Goal: Information Seeking & Learning: Find specific fact

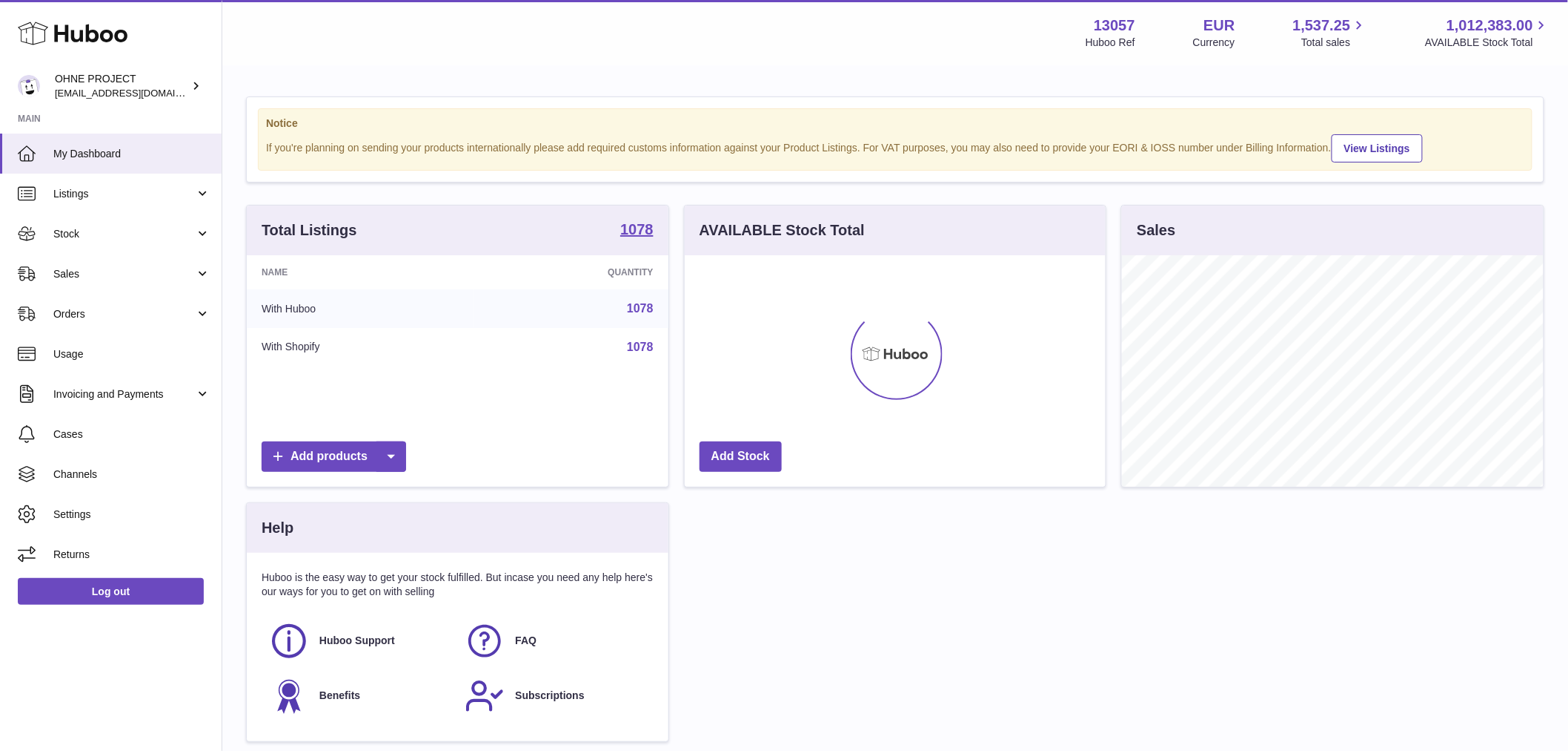
scroll to position [232, 421]
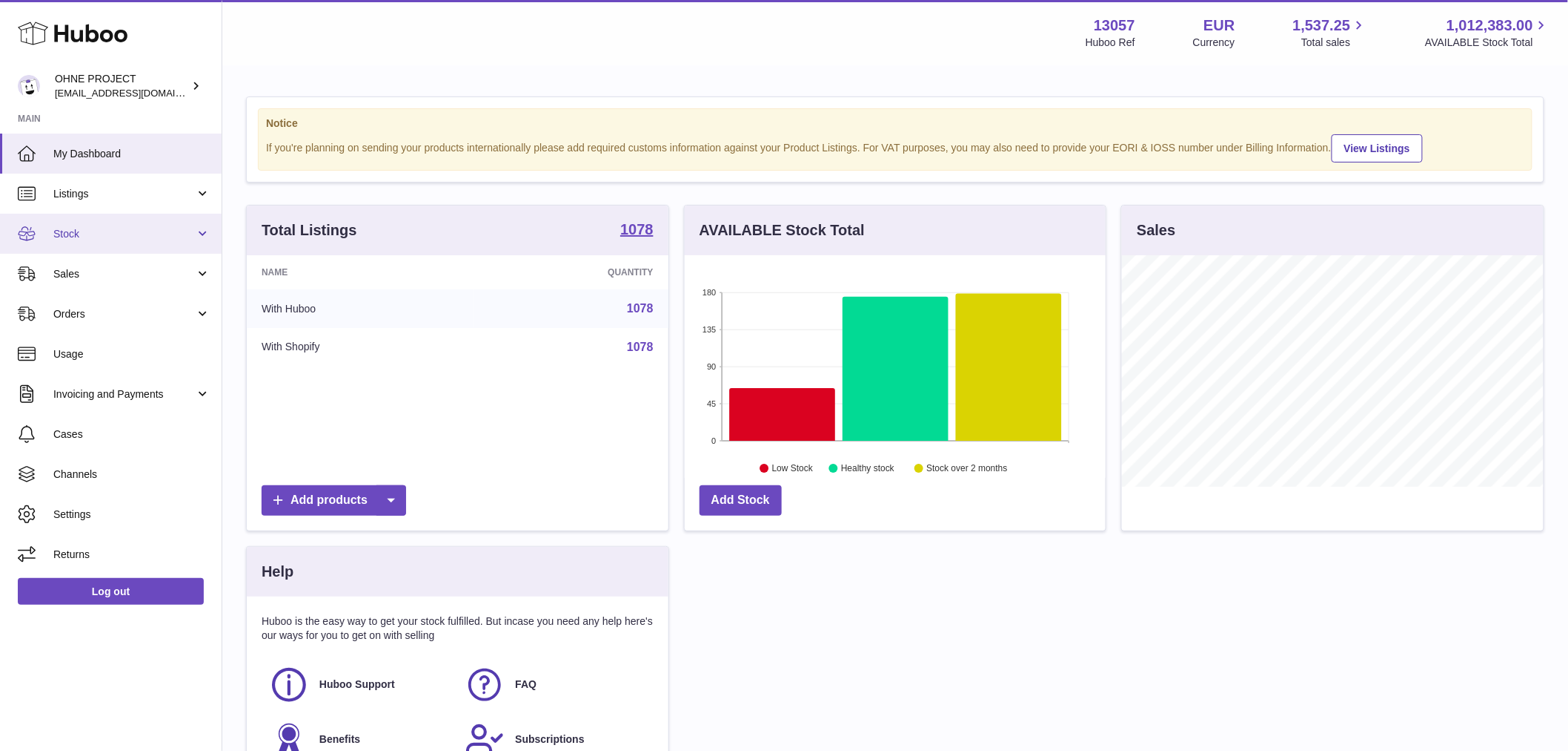
click at [121, 234] on span "Stock" at bounding box center [124, 234] width 141 height 15
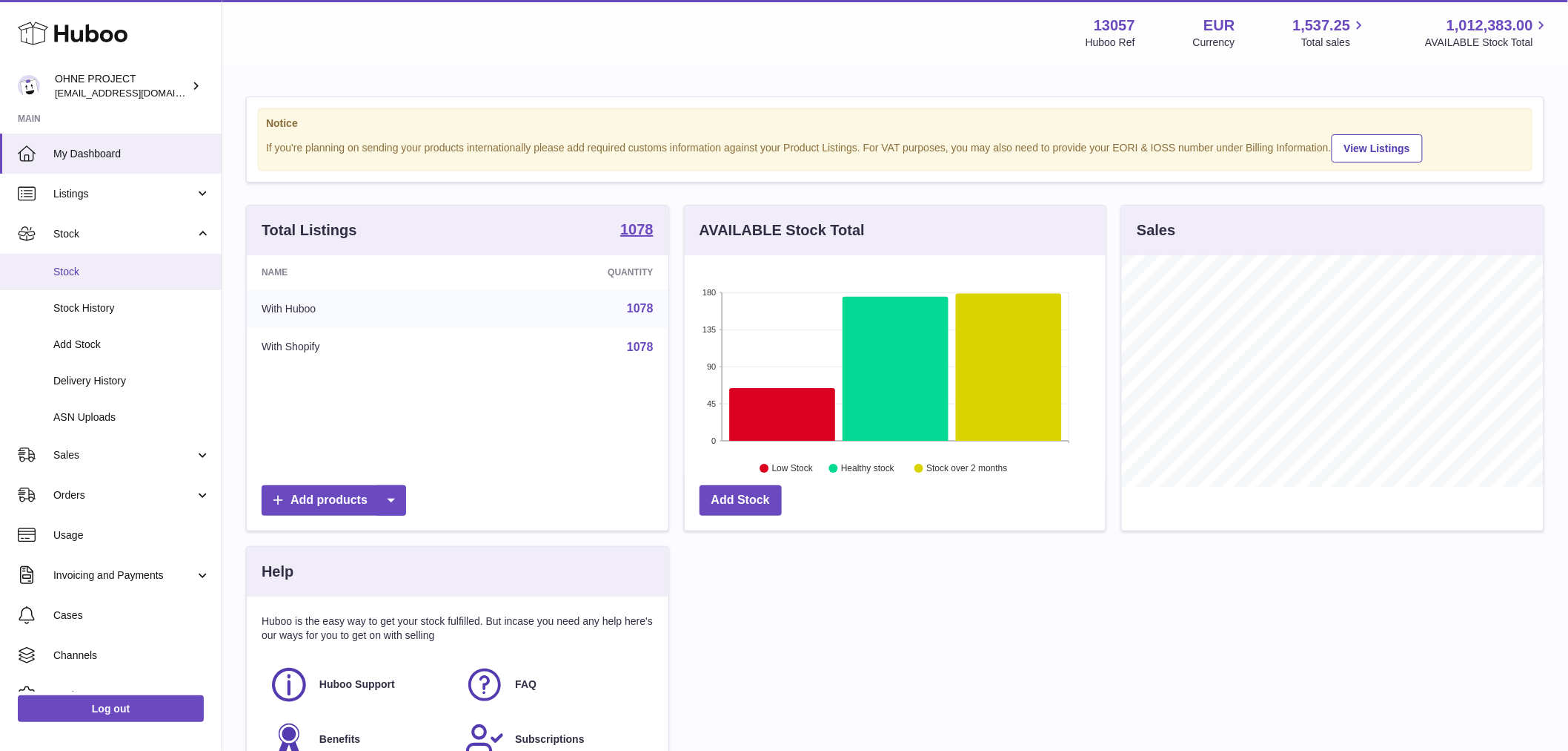
click at [128, 283] on link "Stock" at bounding box center [110, 272] width 222 height 37
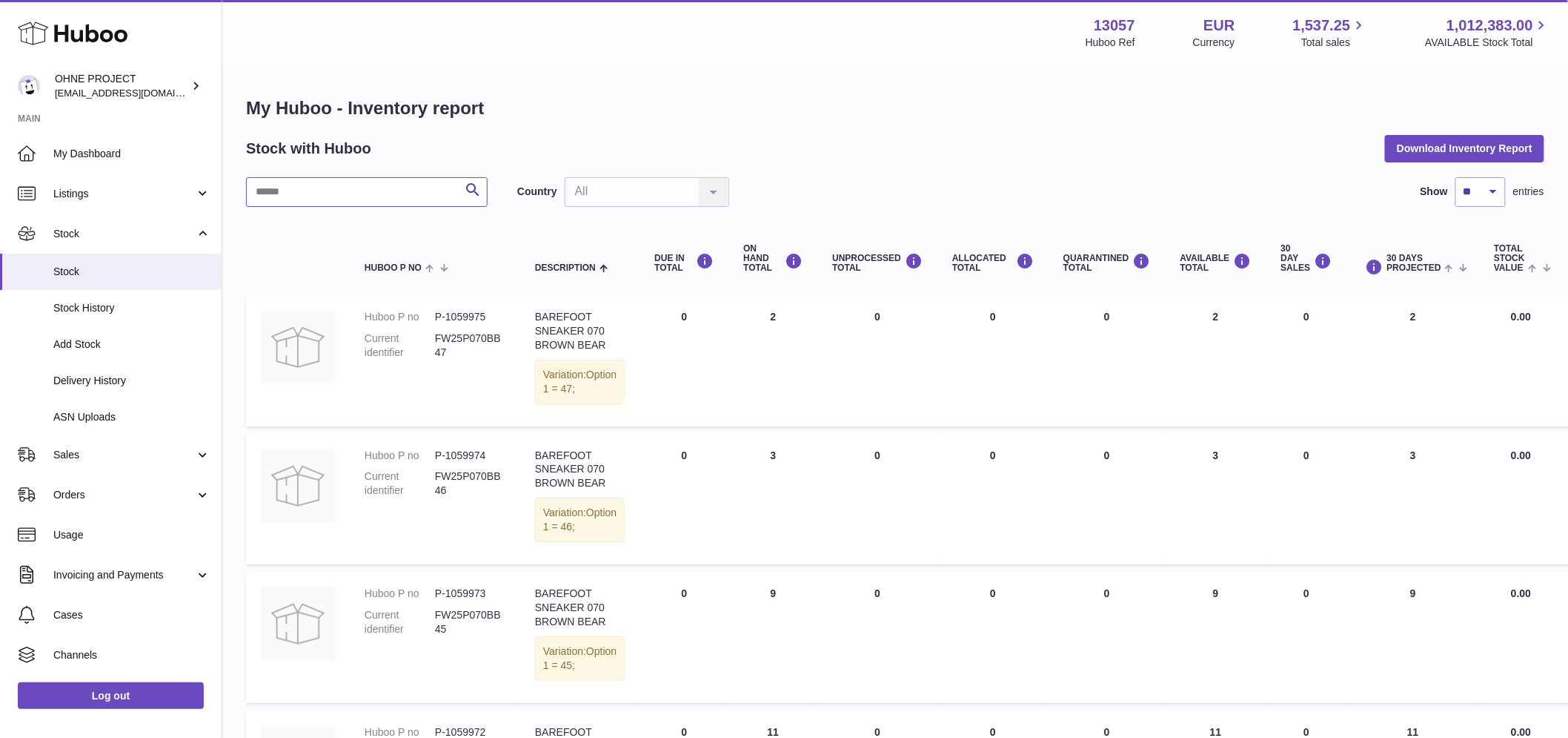
click at [371, 194] on input "text" at bounding box center [367, 192] width 242 height 30
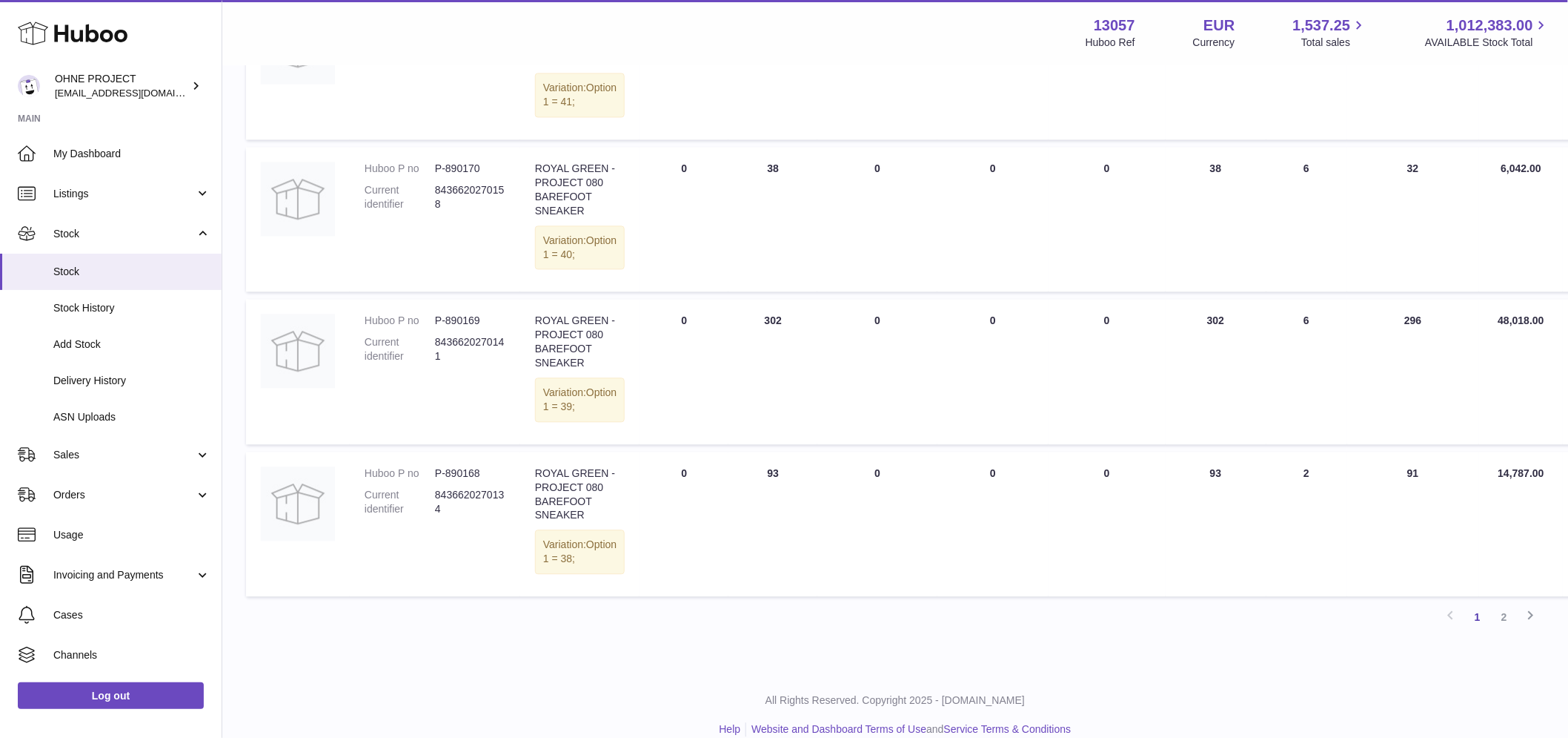
scroll to position [1235, 0]
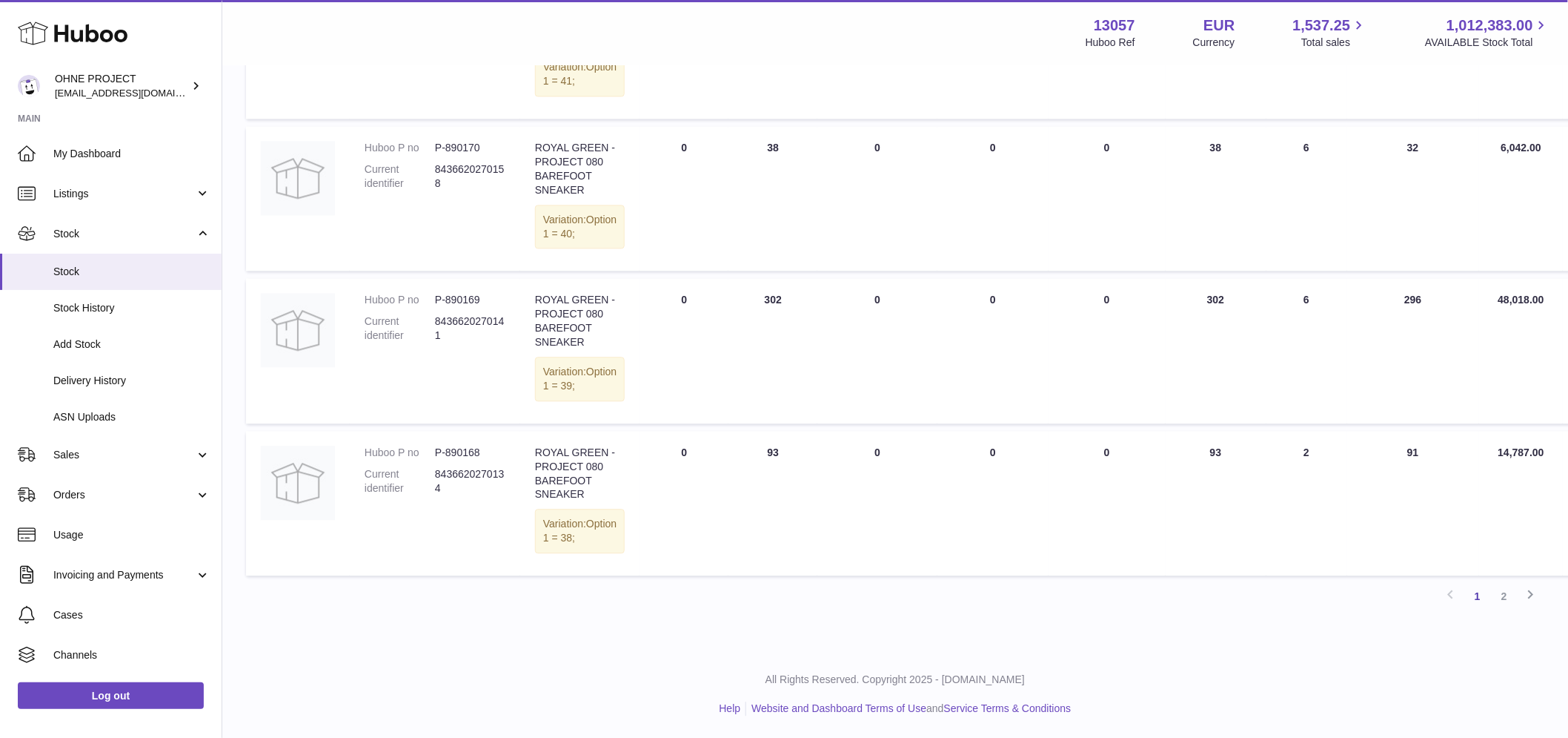
click at [469, 155] on dd "P-890170" at bounding box center [470, 147] width 71 height 15
copy dd "890170"
click at [1509, 596] on link "2" at bounding box center [1505, 597] width 27 height 27
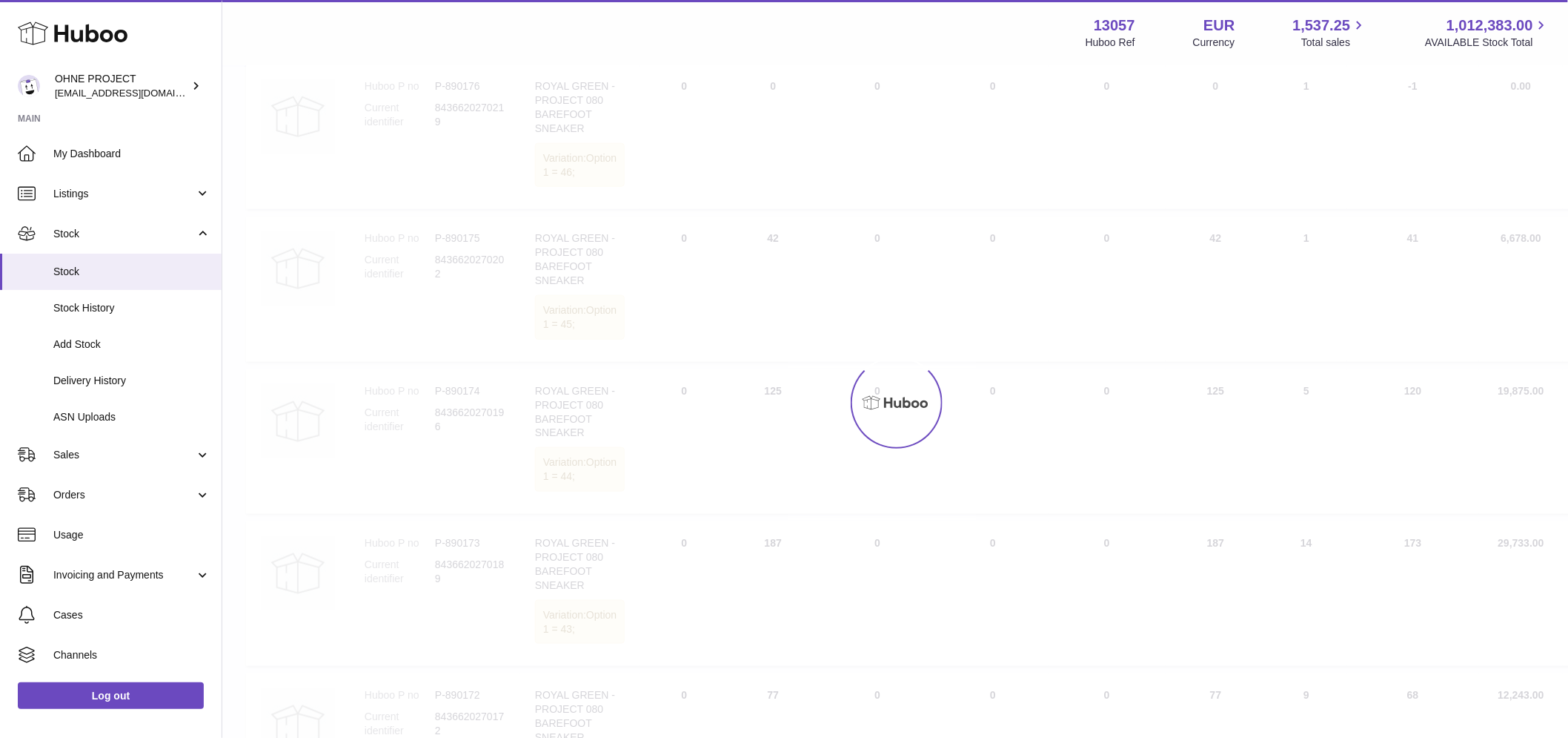
scroll to position [67, 0]
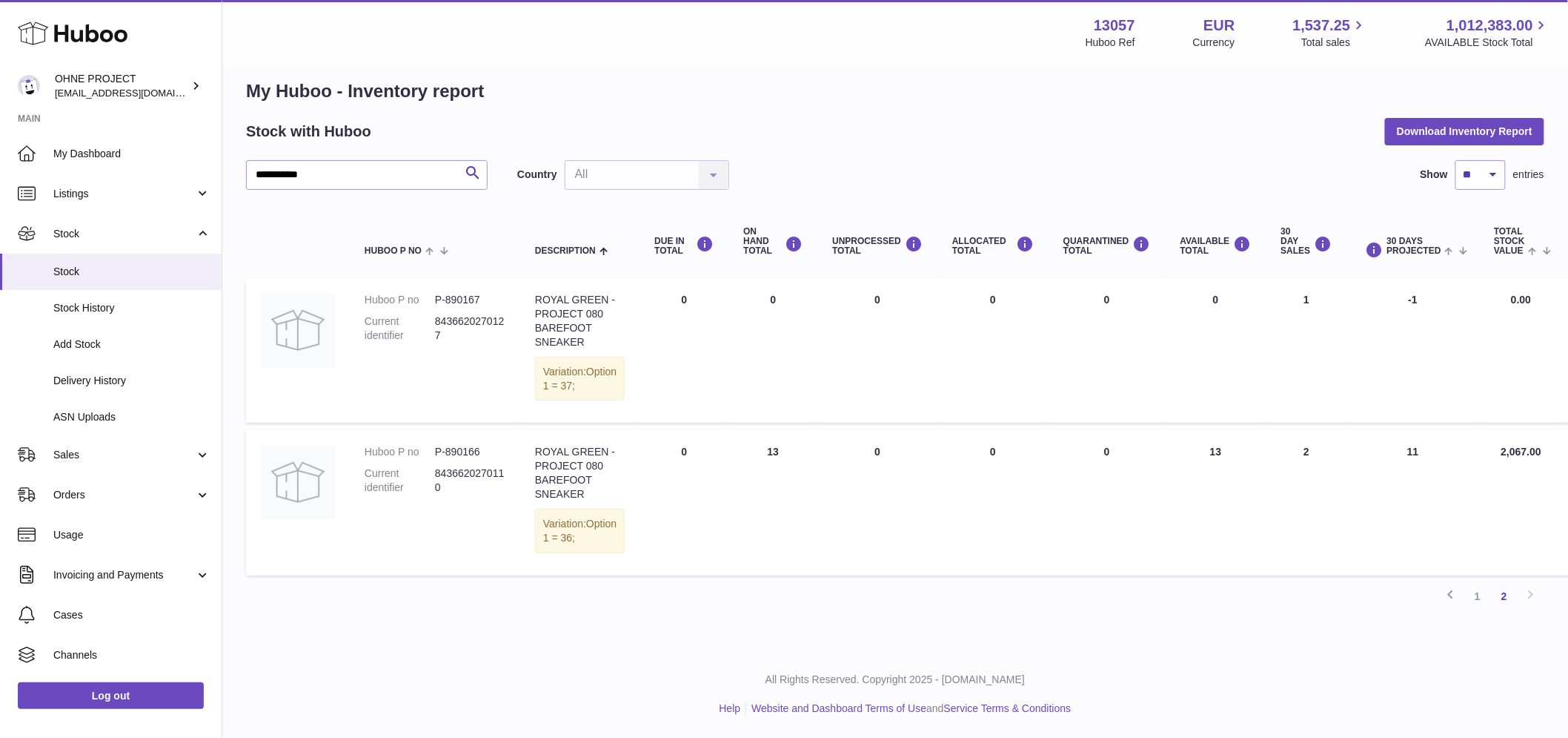
click at [456, 292] on dd "P-890167" at bounding box center [470, 299] width 71 height 15
copy dd "890167"
drag, startPoint x: 361, startPoint y: 136, endPoint x: 46, endPoint y: 137, distance: 315.0
click at [55, 137] on div "**********" at bounding box center [784, 359] width 1568 height 754
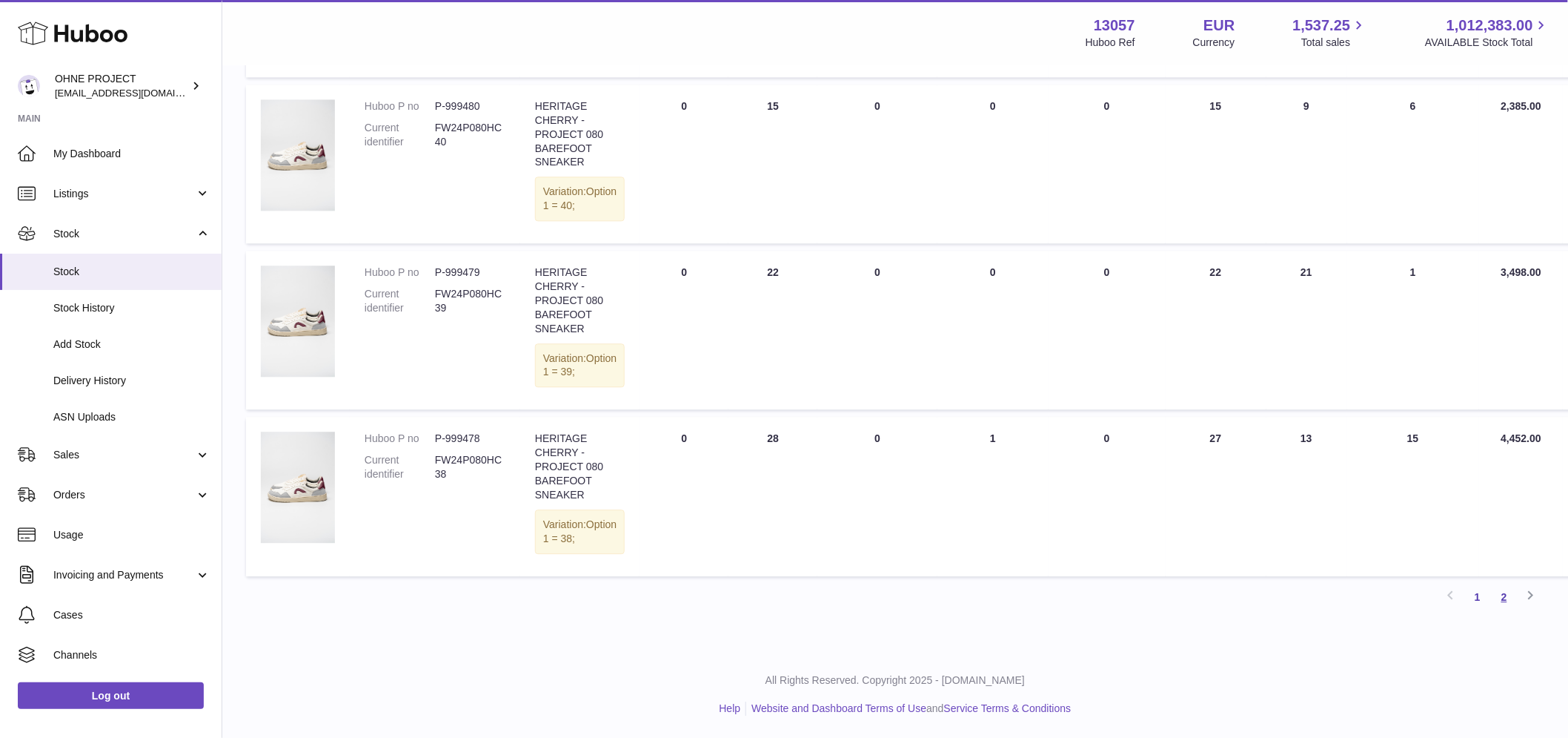
click at [1505, 602] on link "2" at bounding box center [1505, 597] width 27 height 27
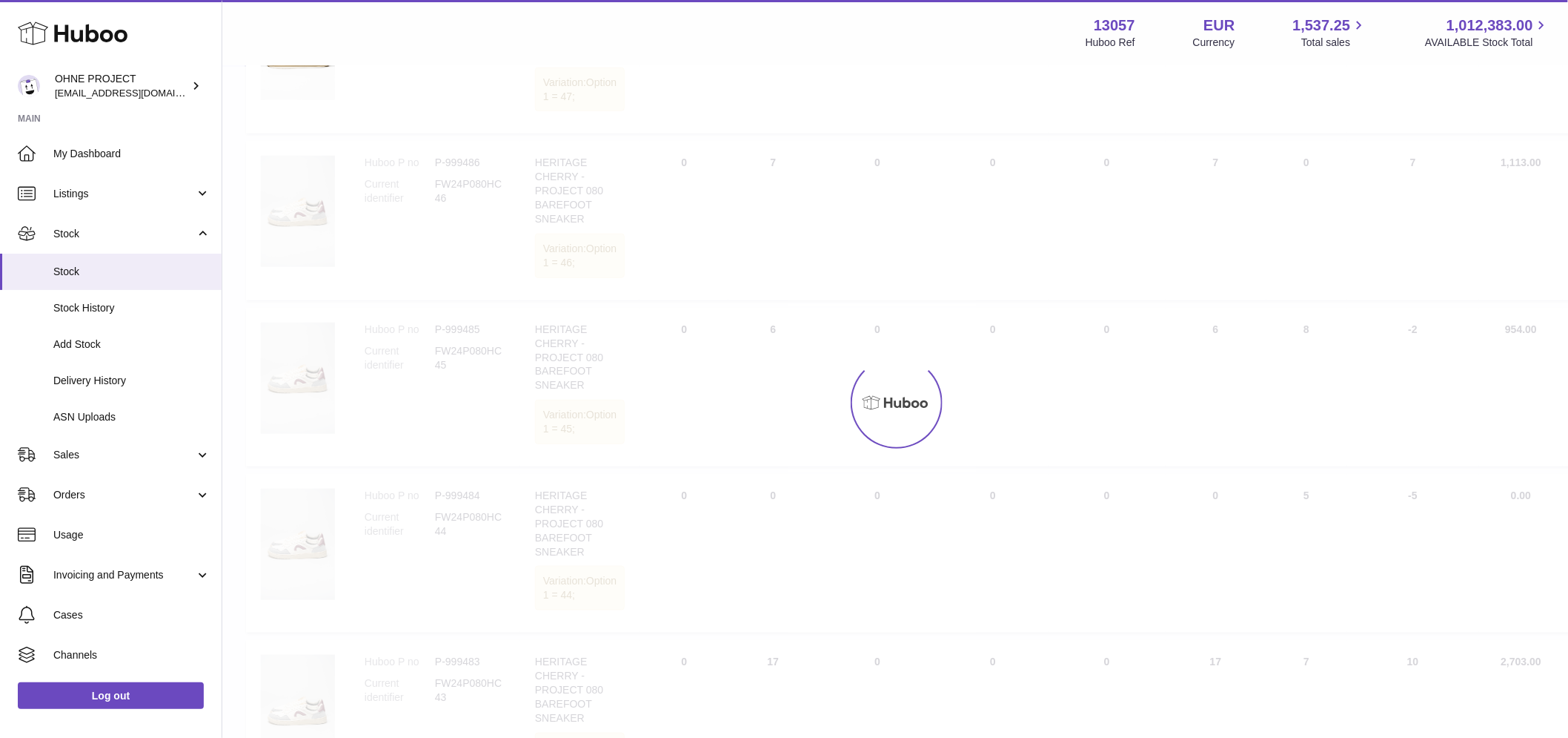
scroll to position [67, 0]
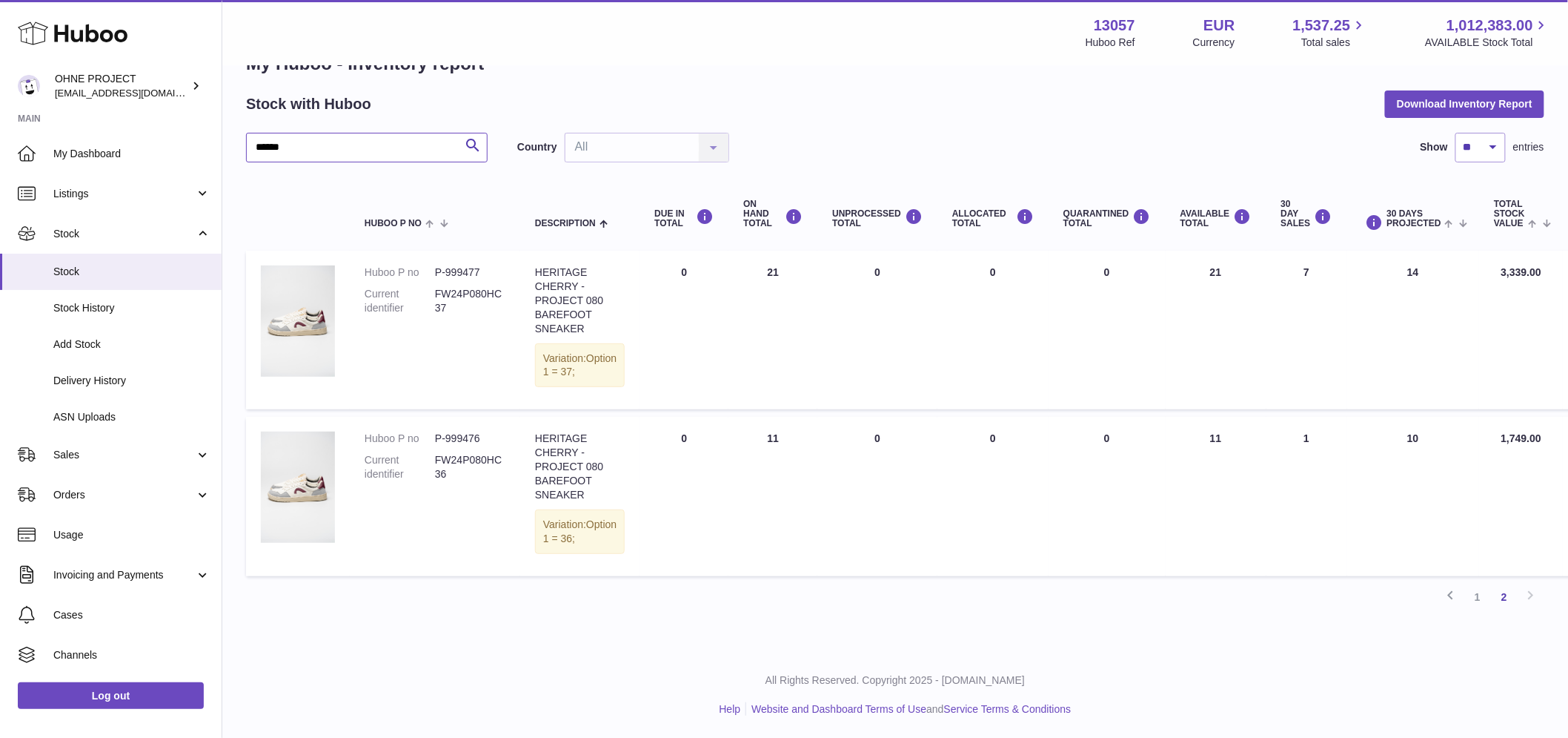
drag, startPoint x: 302, startPoint y: 128, endPoint x: 160, endPoint y: 131, distance: 142.0
click at [169, 131] on div "Huboo OHNE PROJECT internalAdmin-13057@internal.huboo.com Main My Dashboard Lis…" at bounding box center [784, 346] width 1568 height 782
type input "*"
type input "**********"
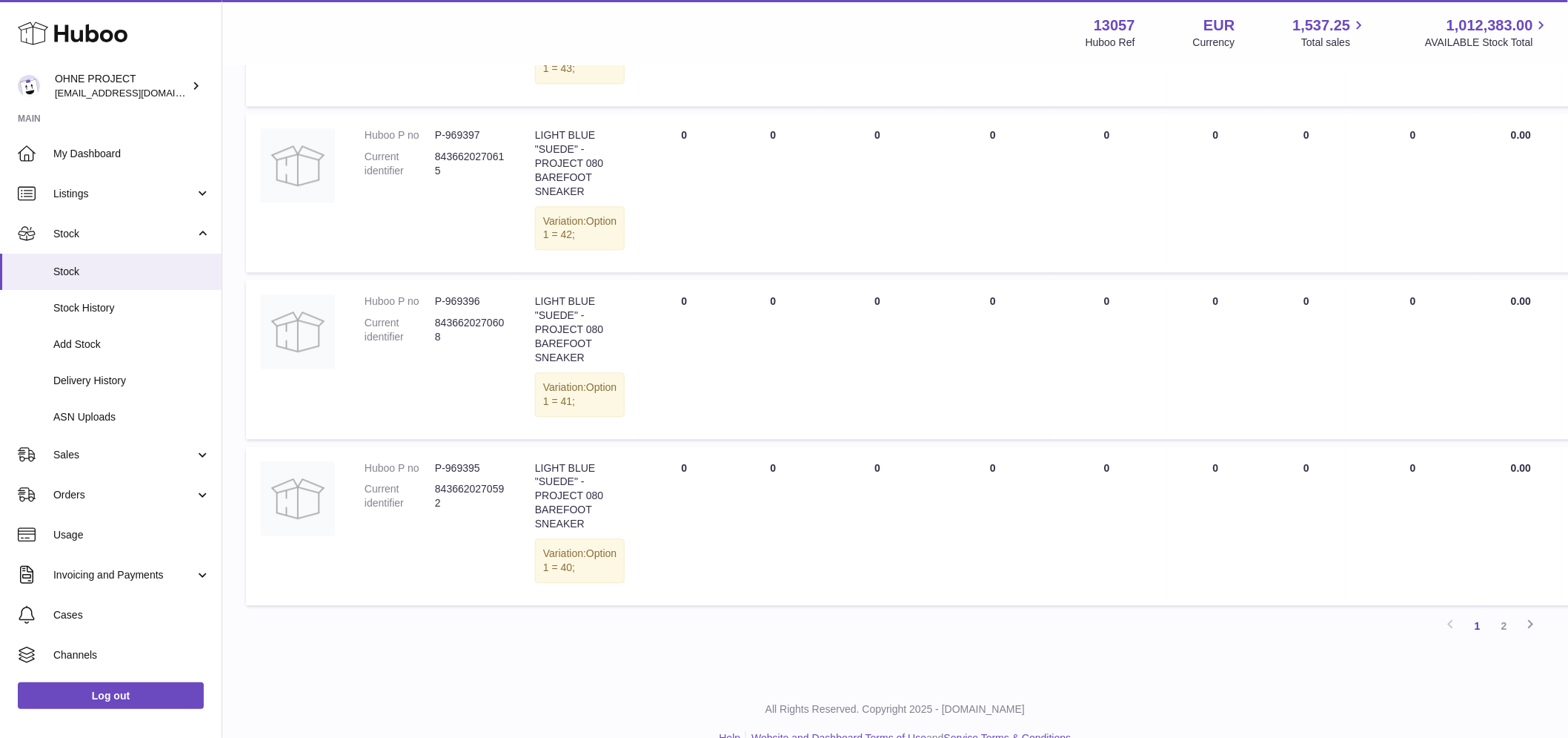
scroll to position [1487, 0]
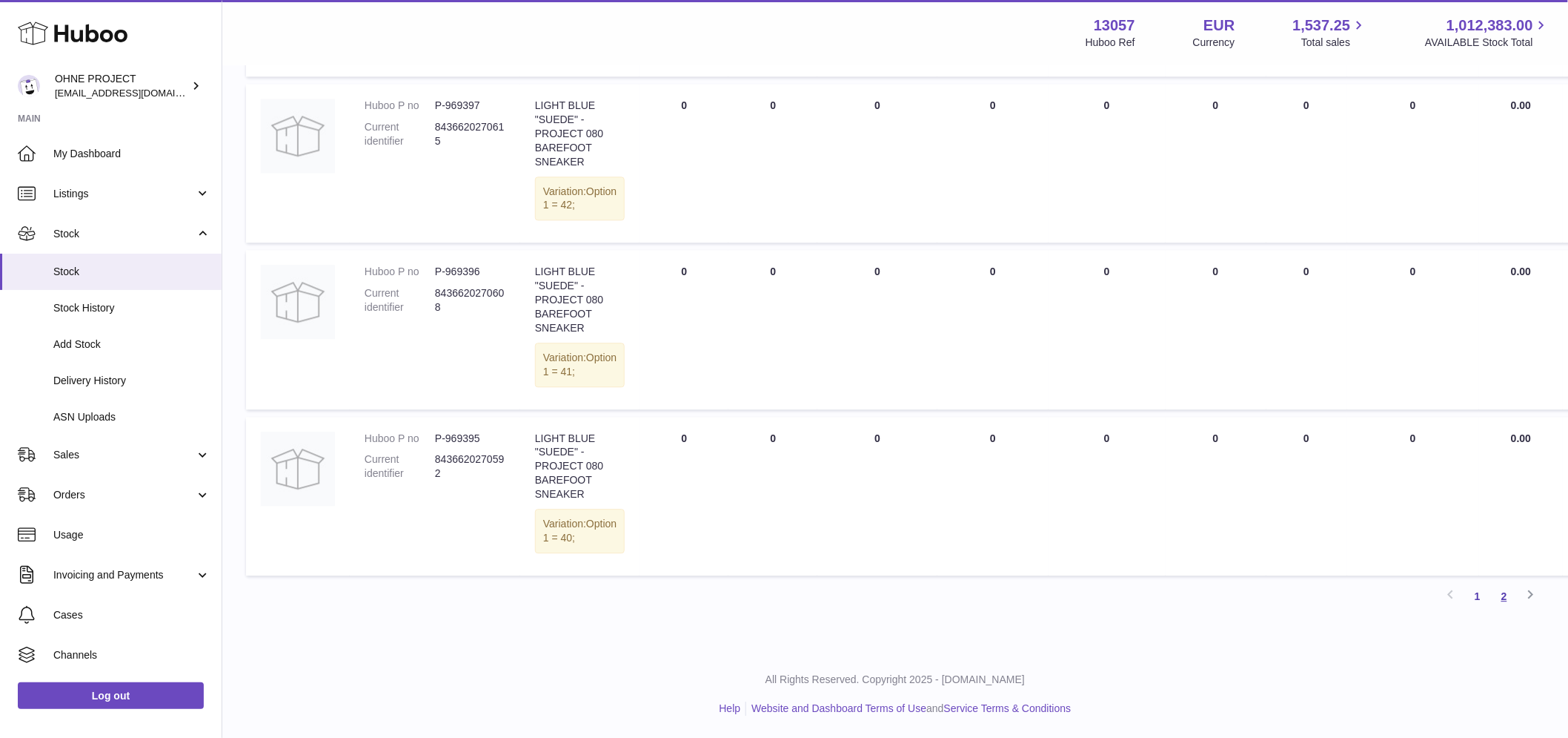
click at [1506, 596] on link "2" at bounding box center [1505, 597] width 27 height 27
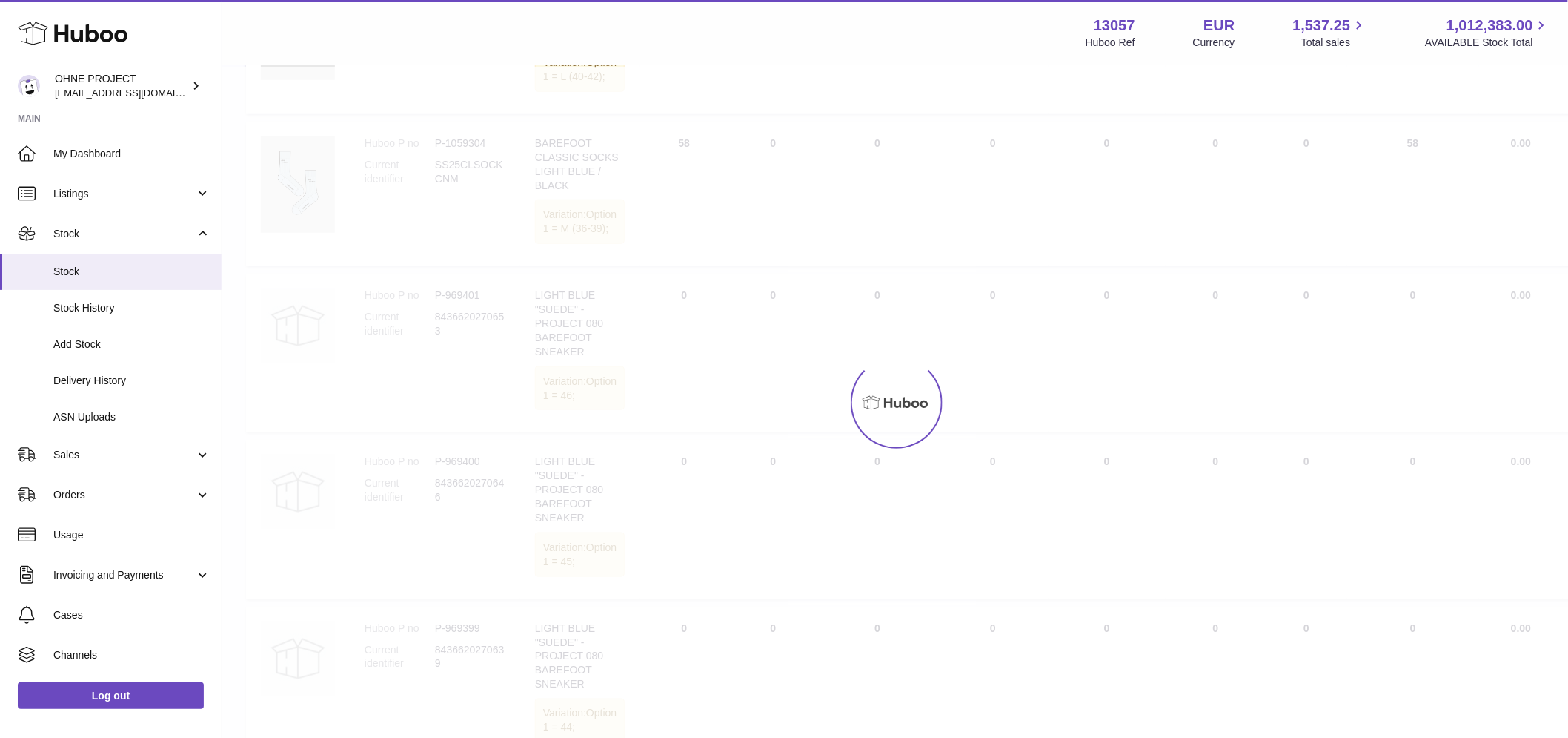
scroll to position [433, 0]
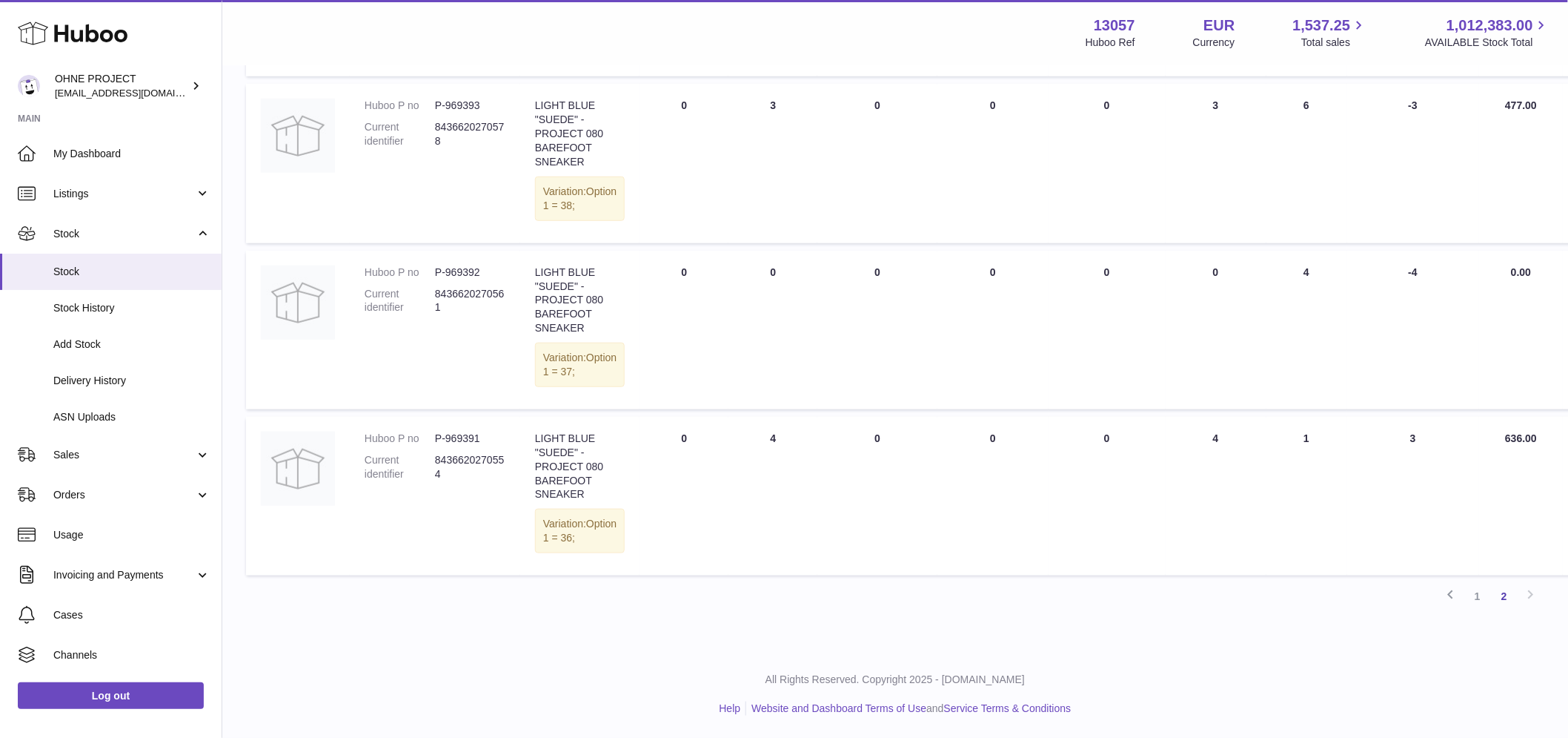
click at [460, 431] on dd "P-969391" at bounding box center [470, 438] width 71 height 15
copy dd "969391"
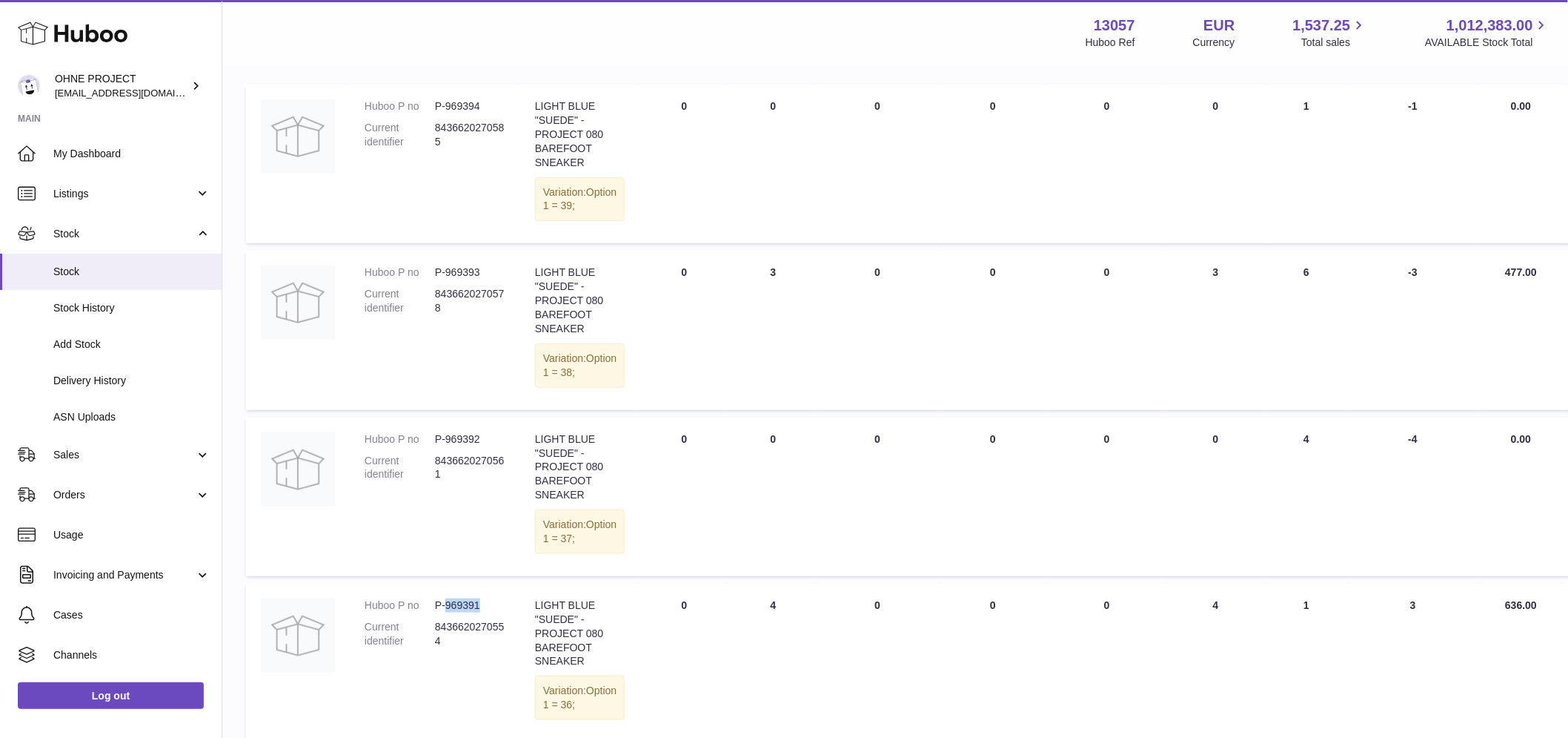
scroll to position [0, 0]
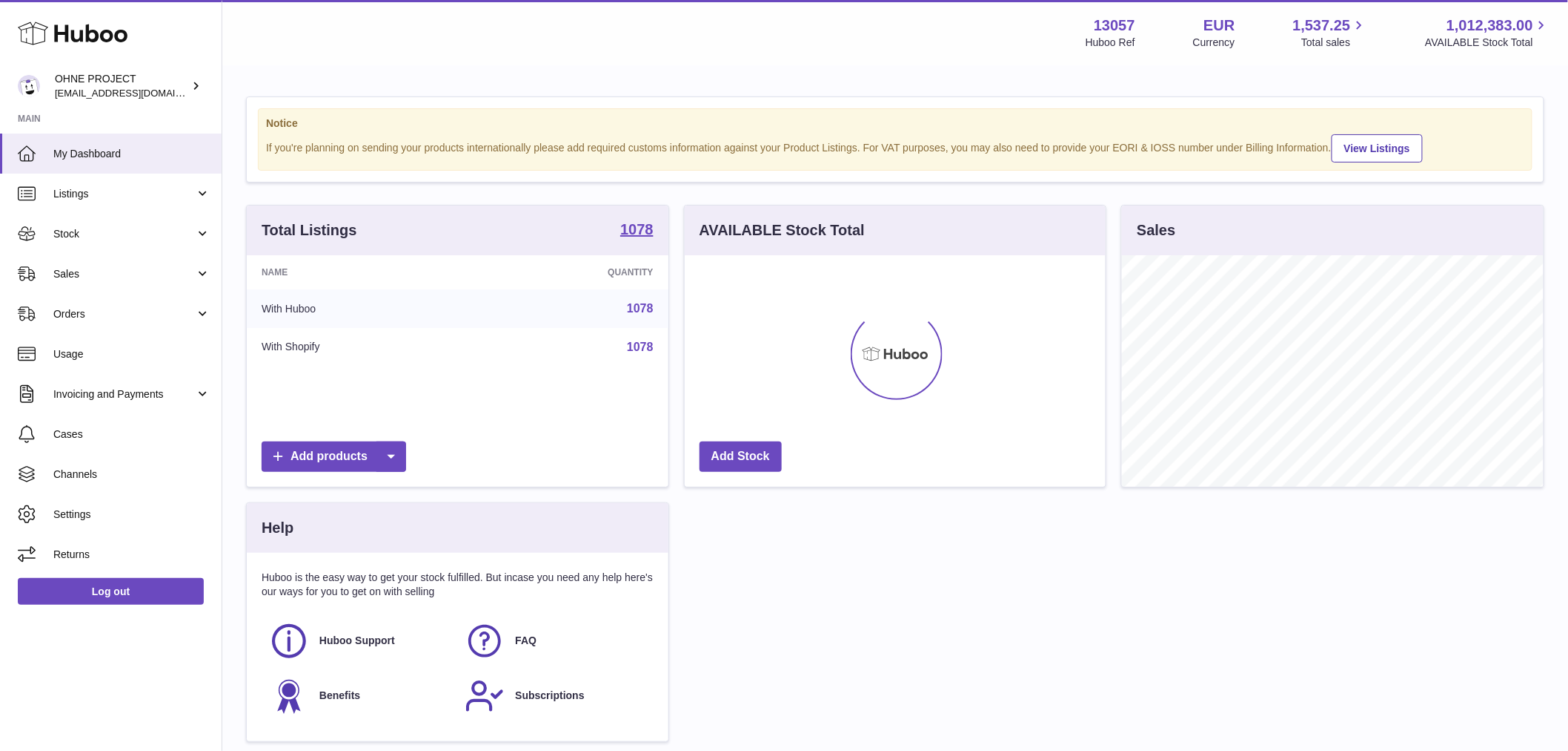
scroll to position [232, 421]
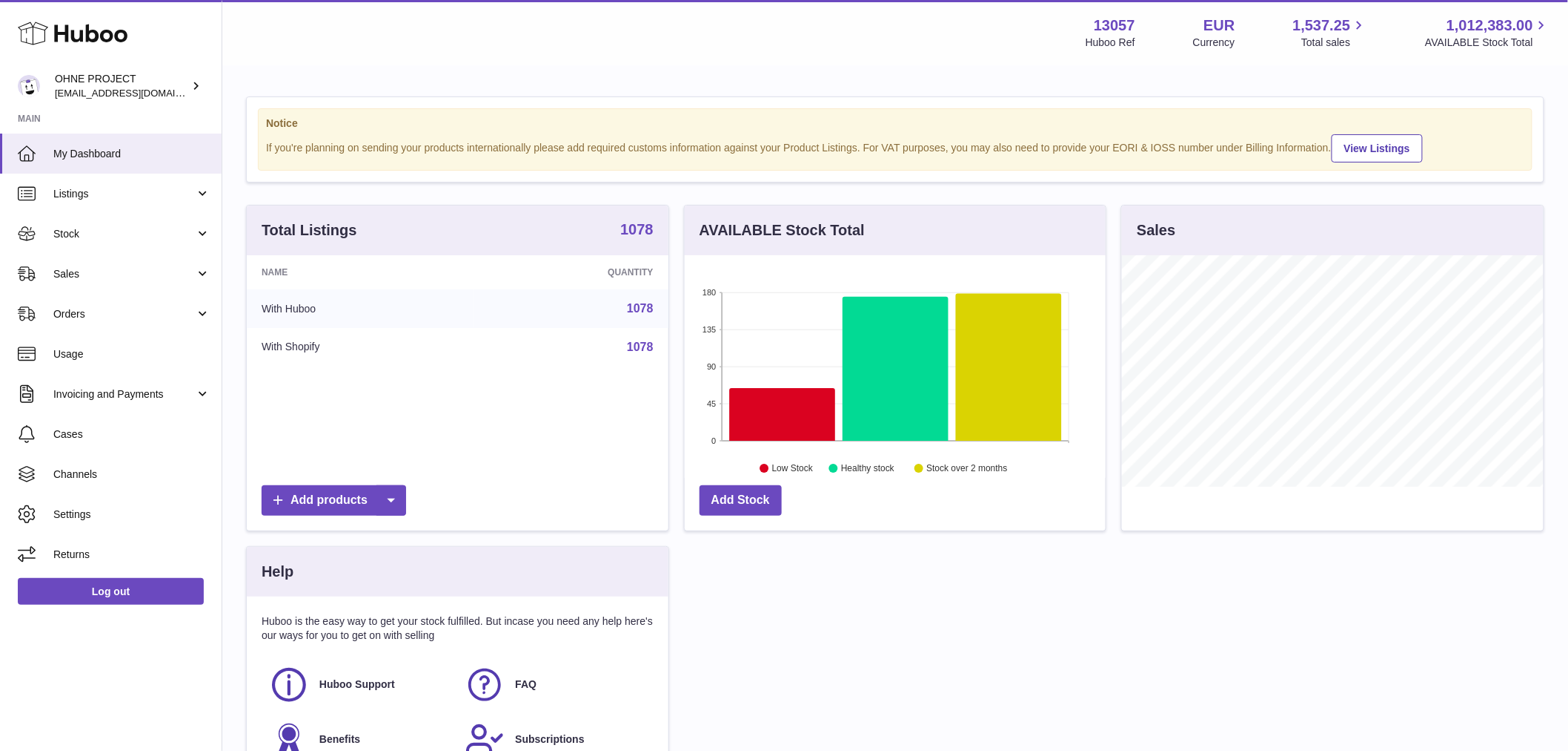
click at [646, 235] on strong "1078" at bounding box center [637, 229] width 33 height 15
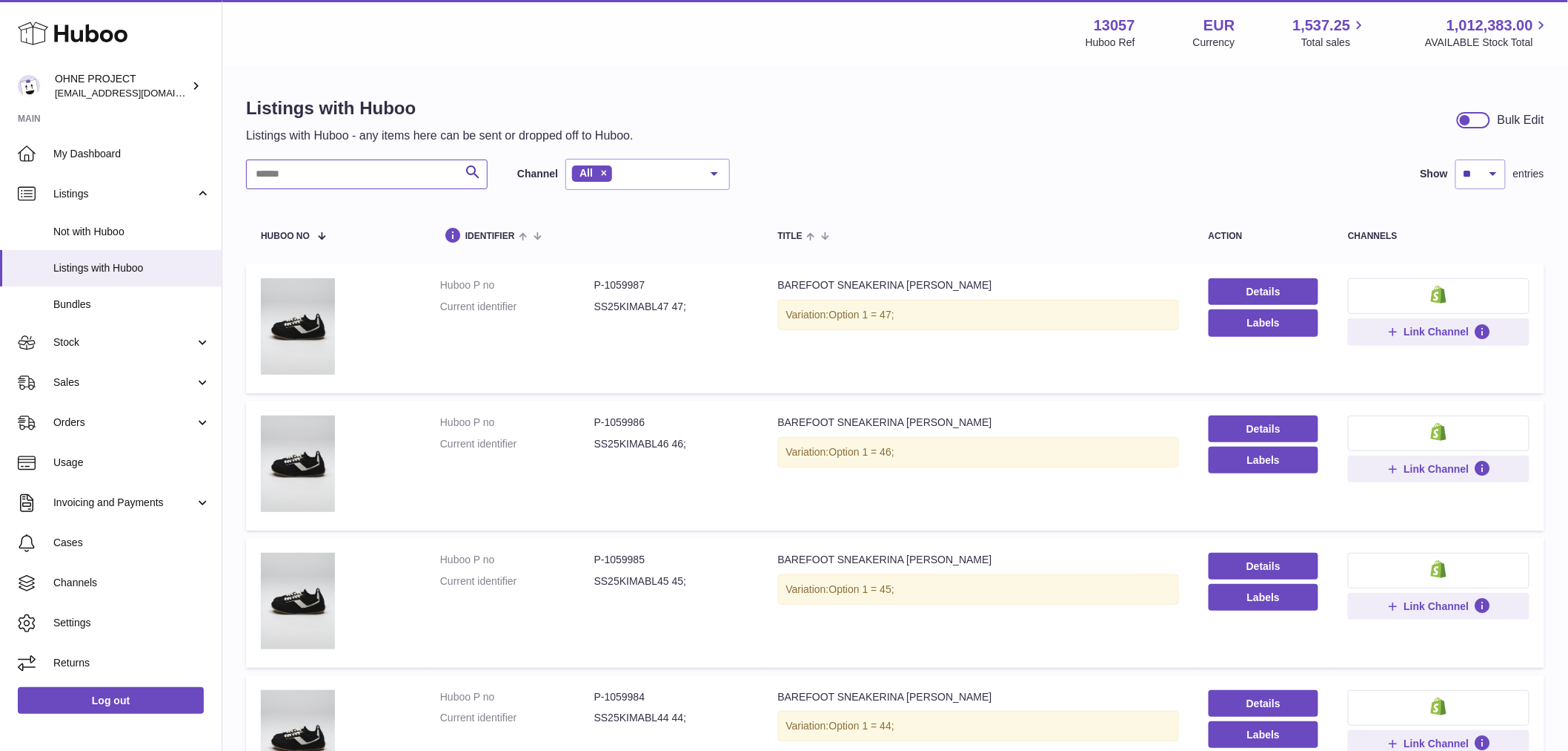
click at [361, 174] on input "text" at bounding box center [367, 174] width 242 height 30
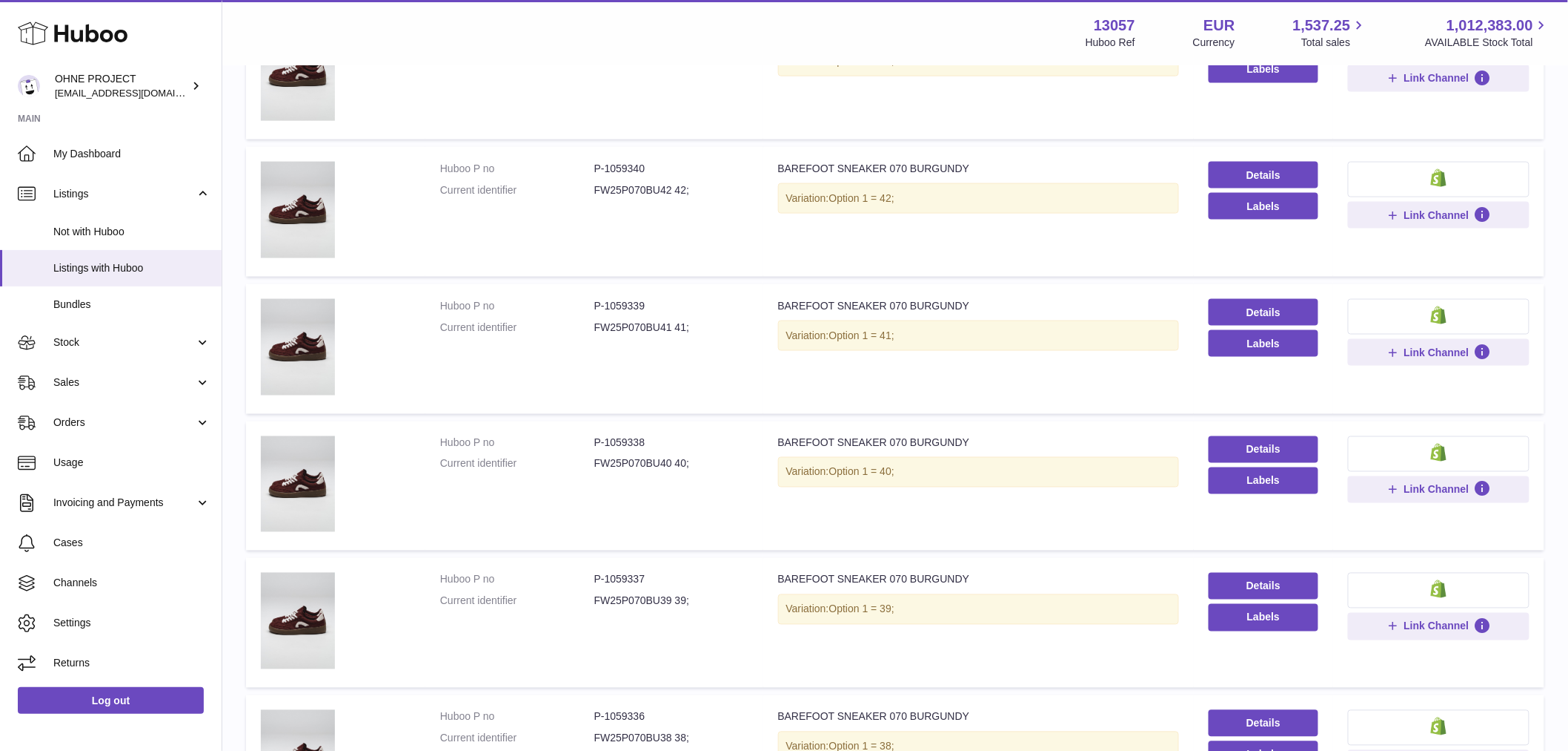
scroll to position [1034, 0]
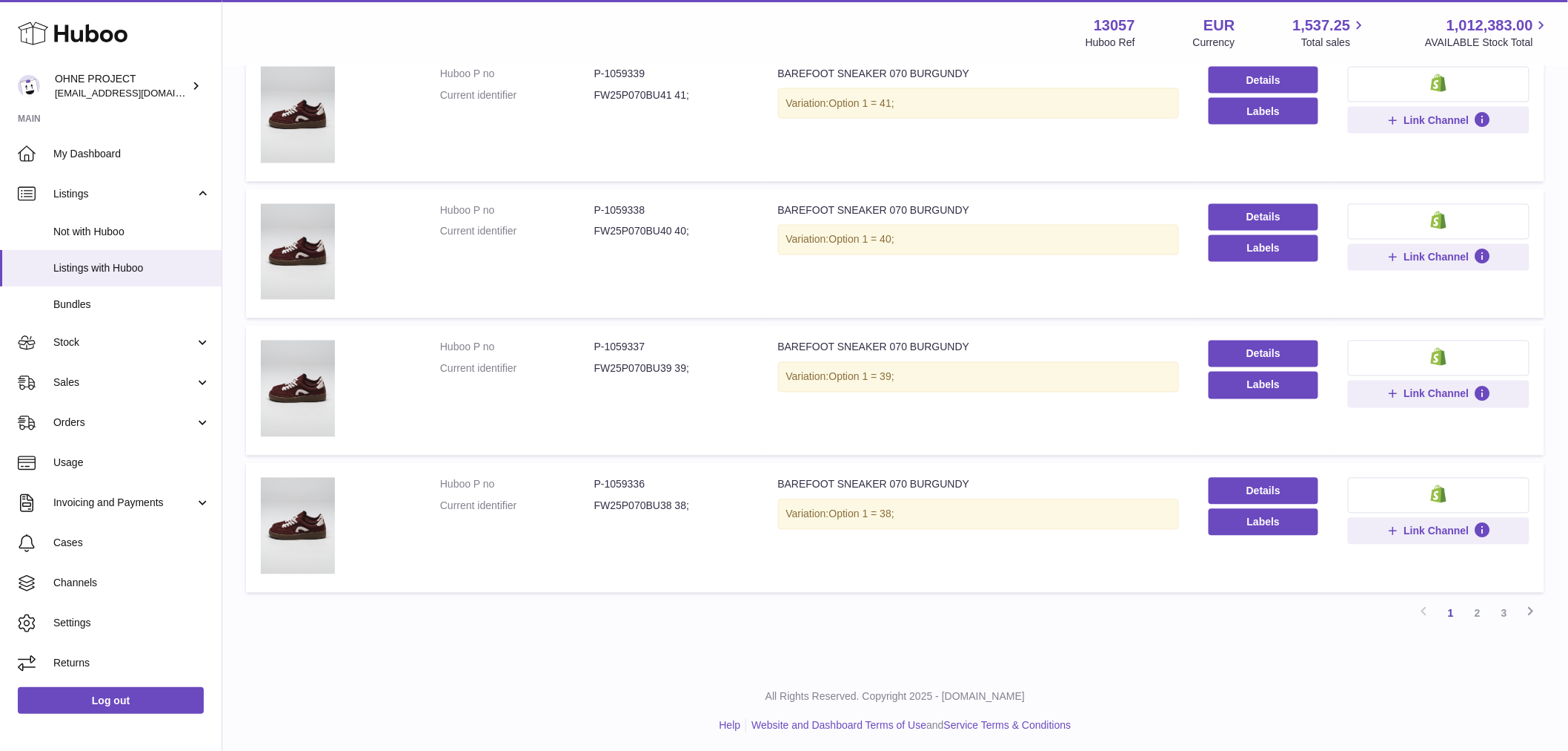
type input "********"
click at [634, 503] on dd "FW25P070BU38 38;" at bounding box center [671, 506] width 154 height 15
copy dd "FW25P070BU38"
click at [727, 399] on td "Huboo P no P-1059337 Current identifier FW25P070BU39 39;" at bounding box center [594, 391] width 338 height 130
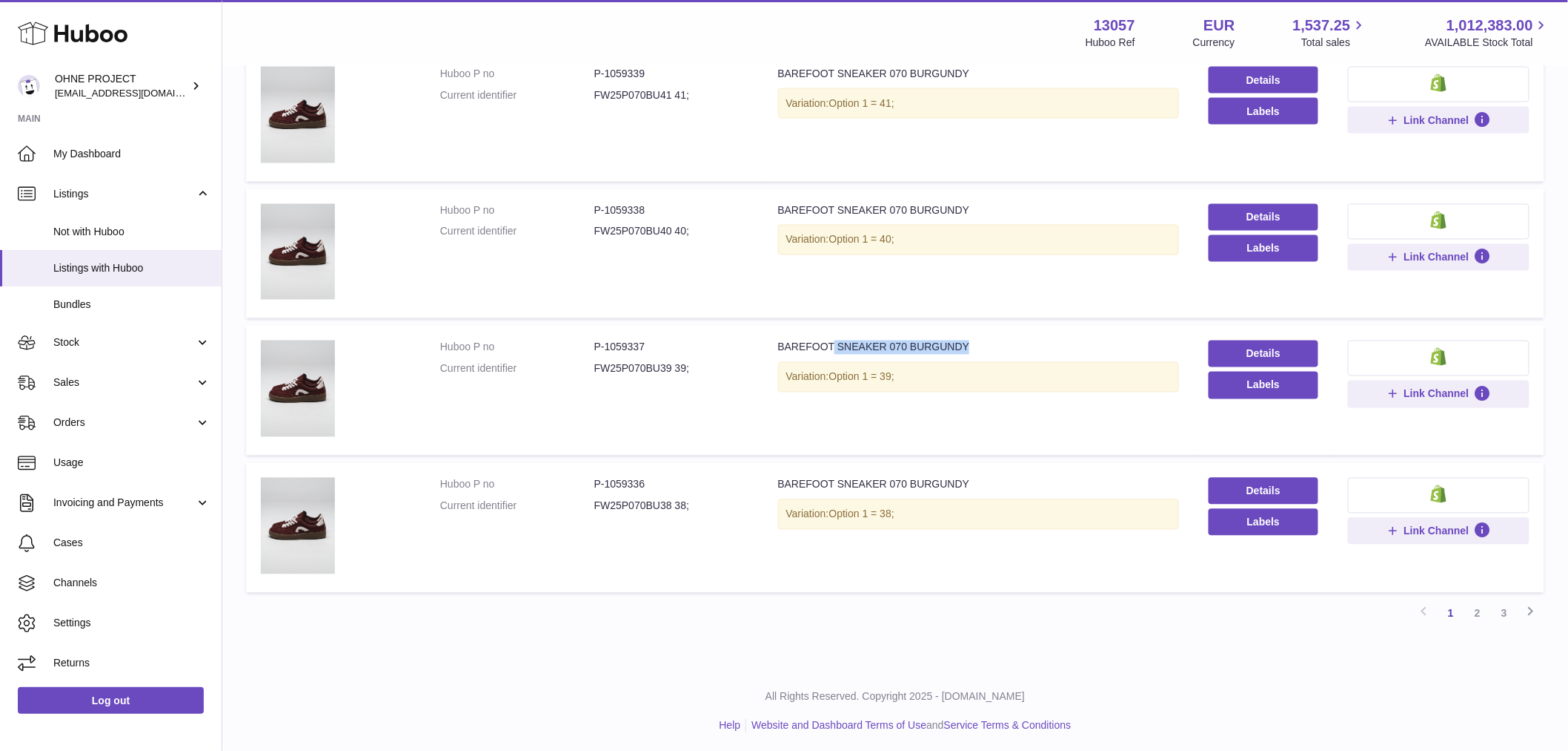
drag, startPoint x: 826, startPoint y: 343, endPoint x: 967, endPoint y: 344, distance: 141.0
click at [967, 344] on div "BAREFOOT SNEAKER 070 BURGUNDY" at bounding box center [979, 347] width 401 height 15
copy div "SNEAKER 070 BURGUNDY"
